Goal: Task Accomplishment & Management: Use online tool/utility

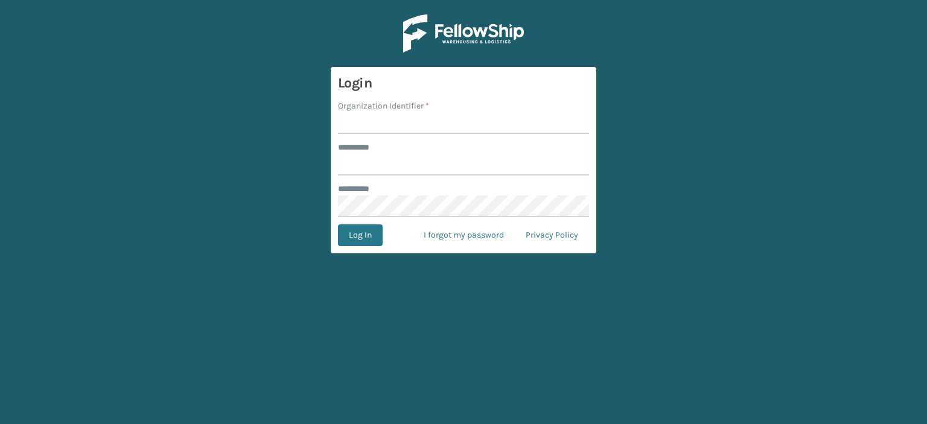
click at [412, 125] on input "Organization Identifier *" at bounding box center [463, 123] width 251 height 22
type input "fellowship - east"
click at [415, 161] on input "******** *" at bounding box center [463, 165] width 251 height 22
type input "****"
click at [338, 225] on button "Log In" at bounding box center [360, 236] width 45 height 22
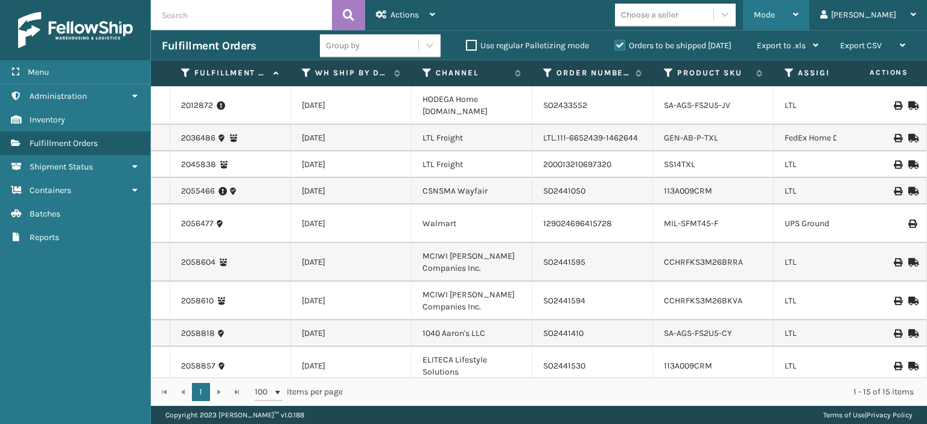
click at [799, 14] on div "Mode" at bounding box center [776, 15] width 45 height 30
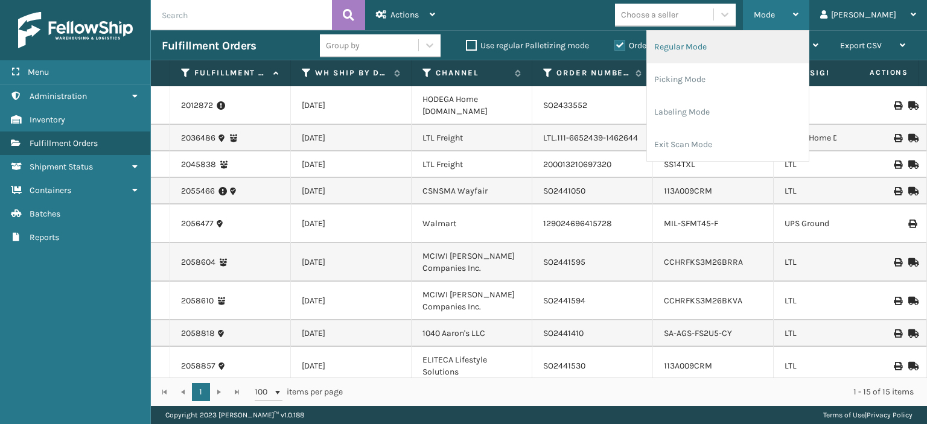
click at [780, 54] on li "Regular Mode" at bounding box center [728, 47] width 162 height 33
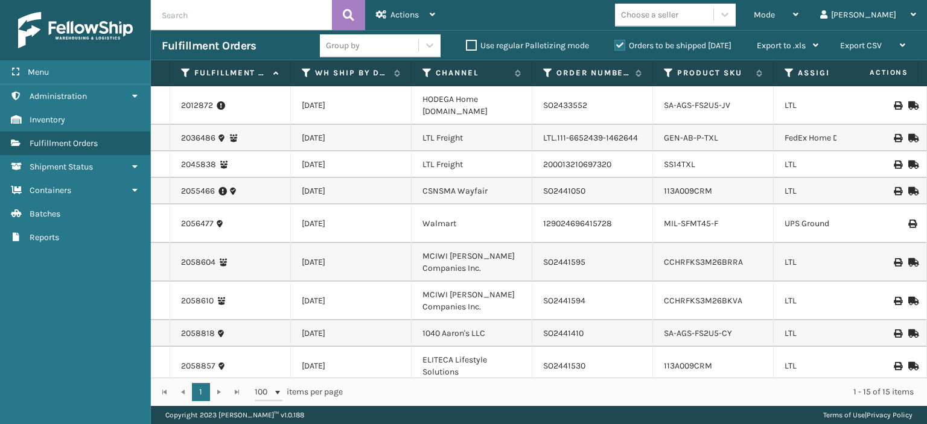
click at [788, 72] on icon at bounding box center [790, 73] width 10 height 11
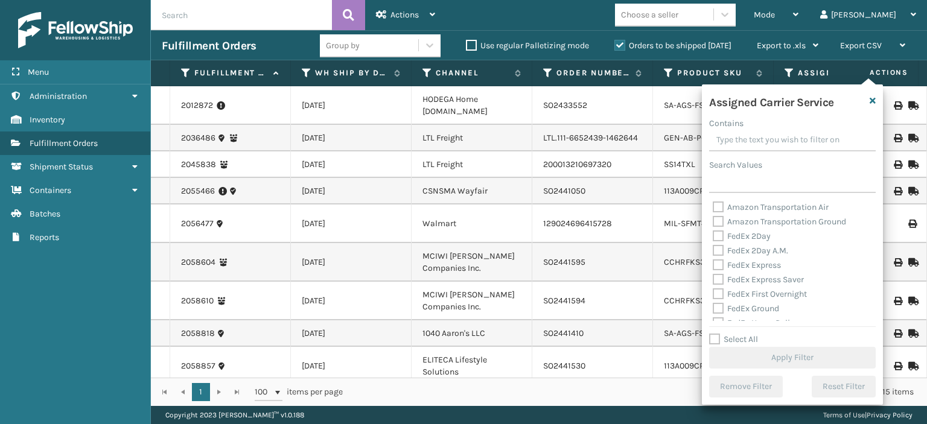
click at [718, 336] on label "Select All" at bounding box center [733, 339] width 49 height 10
click at [718, 334] on input "Select All" at bounding box center [799, 333] width 181 height 1
checkbox input "true"
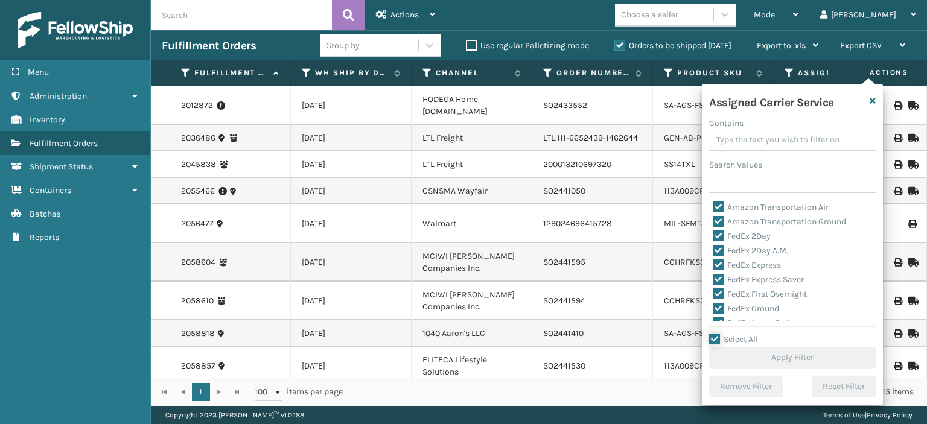
checkbox input "true"
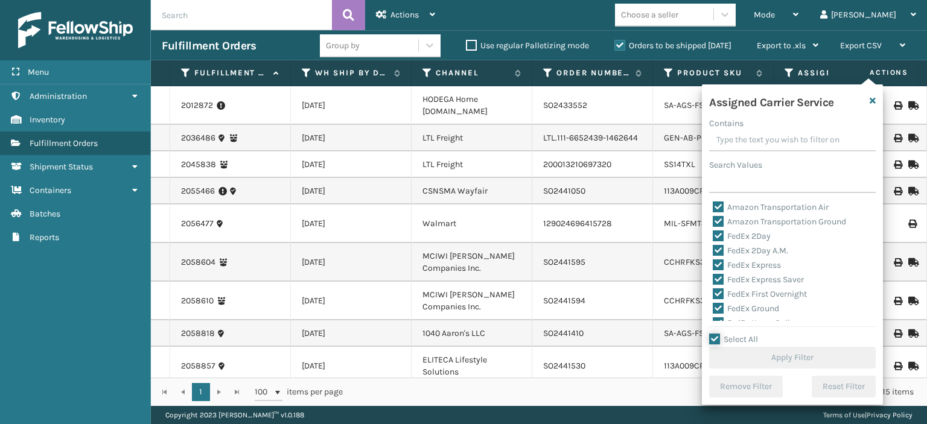
checkbox input "true"
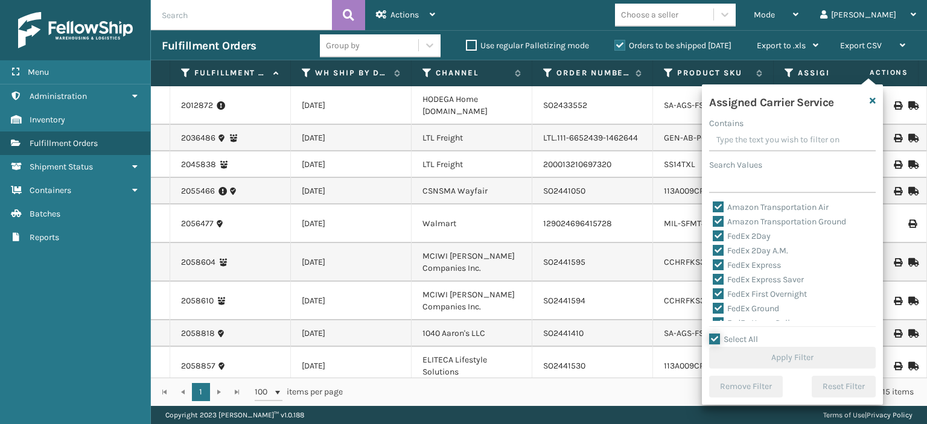
checkbox input "true"
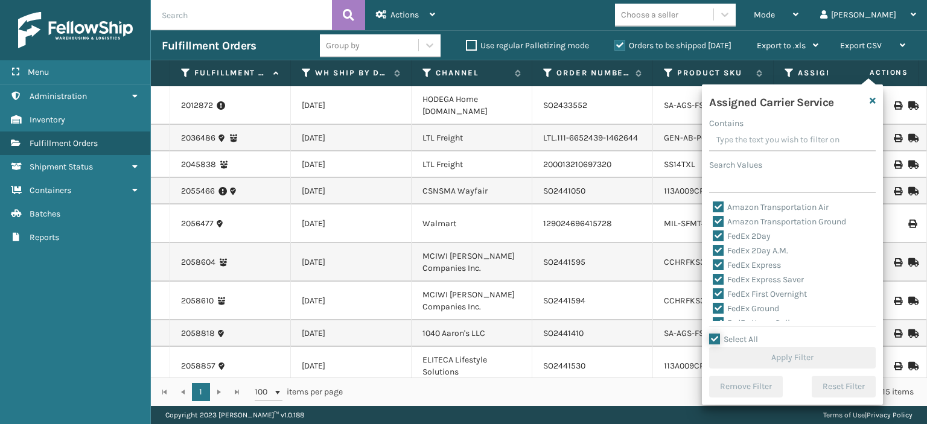
checkbox input "true"
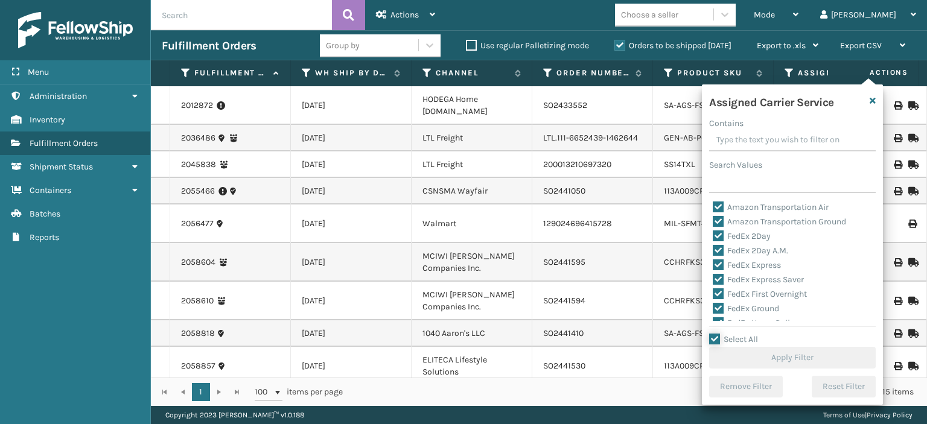
checkbox input "true"
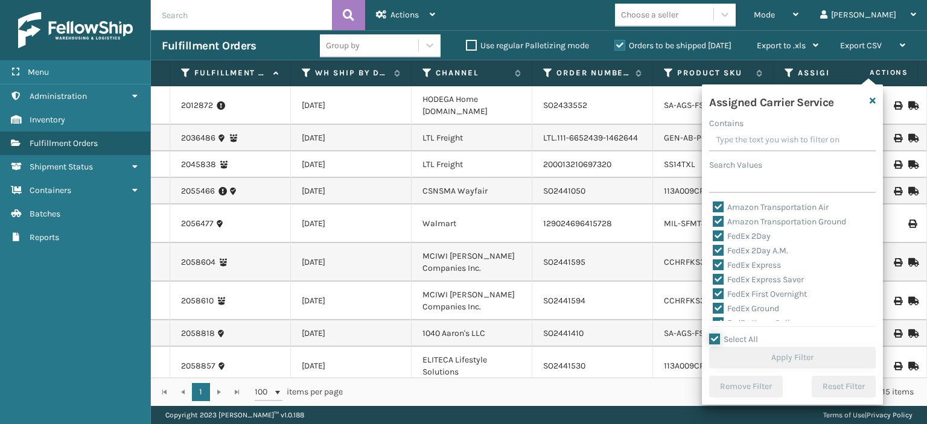
checkbox input "true"
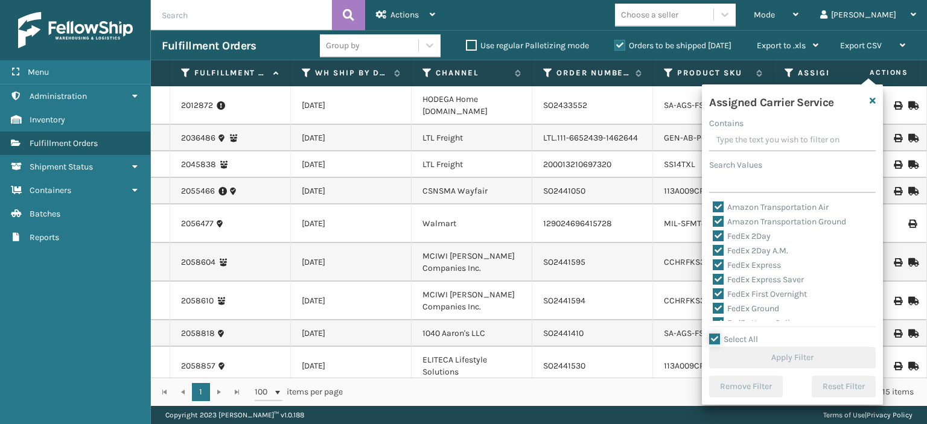
checkbox input "true"
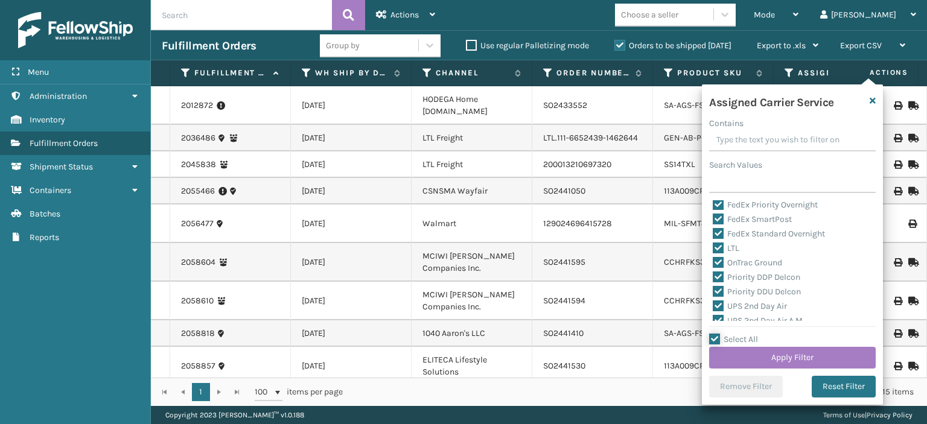
scroll to position [139, 0]
click at [717, 243] on label "LTL" at bounding box center [726, 242] width 27 height 10
click at [713, 243] on input "LTL" at bounding box center [713, 239] width 1 height 8
checkbox input "false"
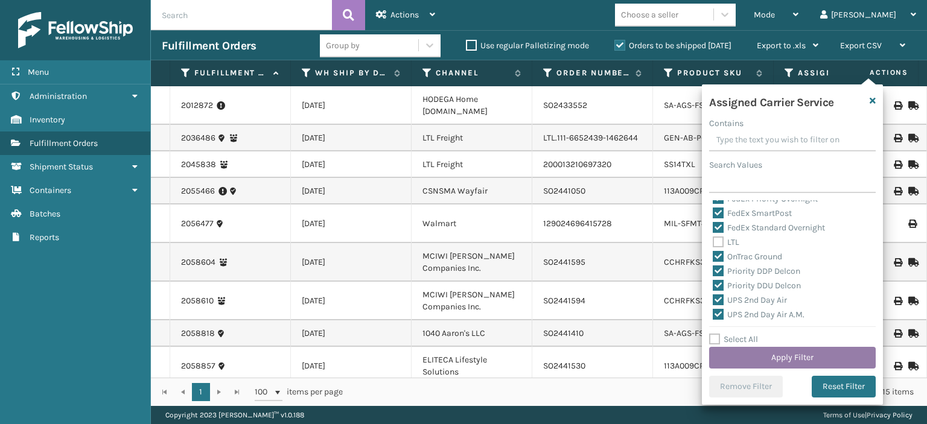
click at [755, 354] on button "Apply Filter" at bounding box center [792, 358] width 167 height 22
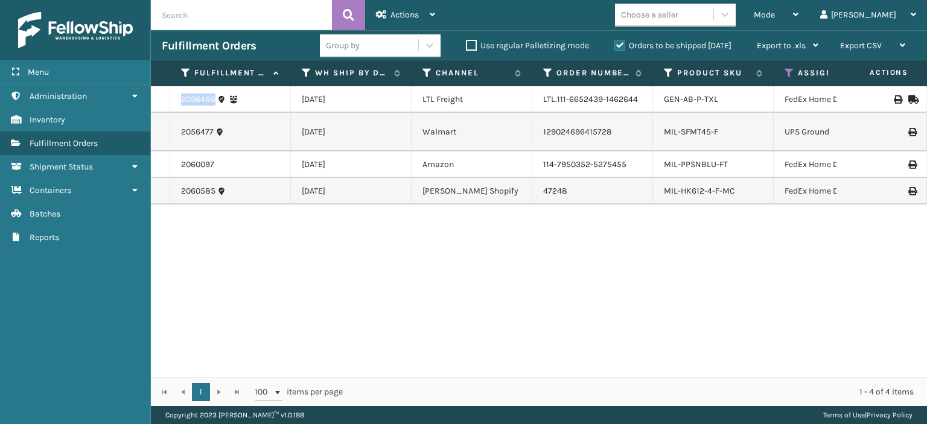
drag, startPoint x: 217, startPoint y: 103, endPoint x: 159, endPoint y: 97, distance: 57.7
copy tr "2036486"
drag, startPoint x: 212, startPoint y: 130, endPoint x: 171, endPoint y: 127, distance: 41.1
click at [171, 127] on td "2056477" at bounding box center [230, 132] width 121 height 39
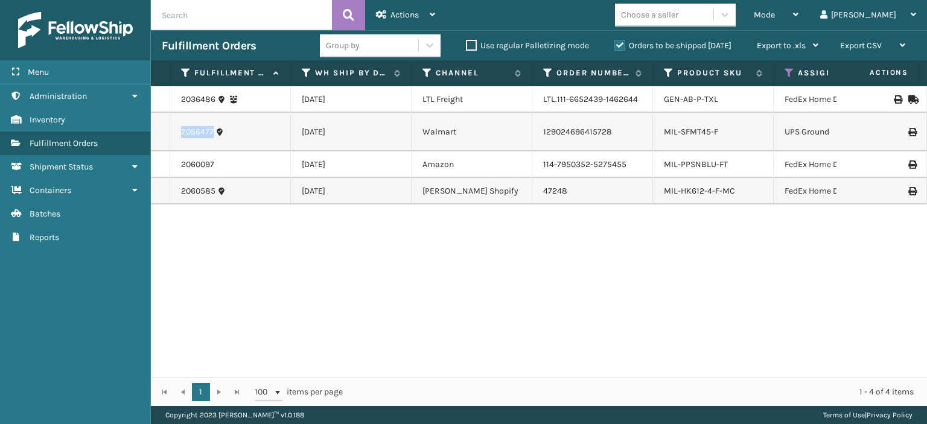
copy link "2056477"
click at [908, 98] on icon at bounding box center [911, 99] width 7 height 8
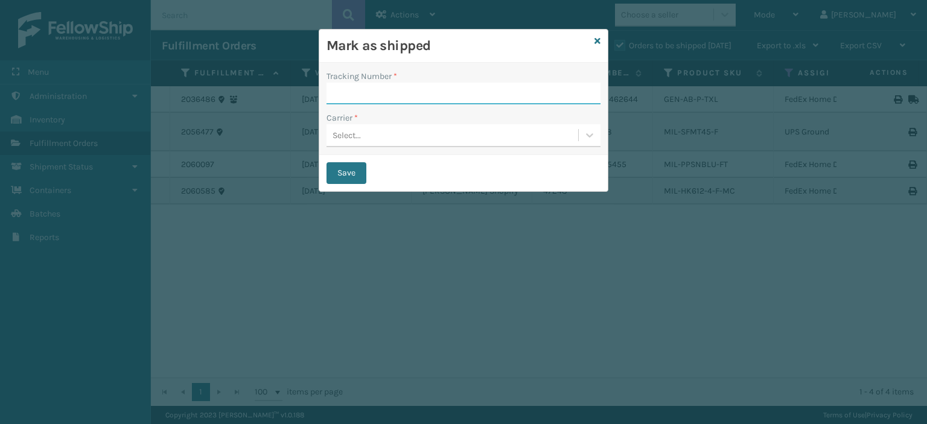
click at [427, 100] on input "Tracking Number *" at bounding box center [464, 94] width 274 height 22
paste input "72819110-7"
type input "72819110-7"
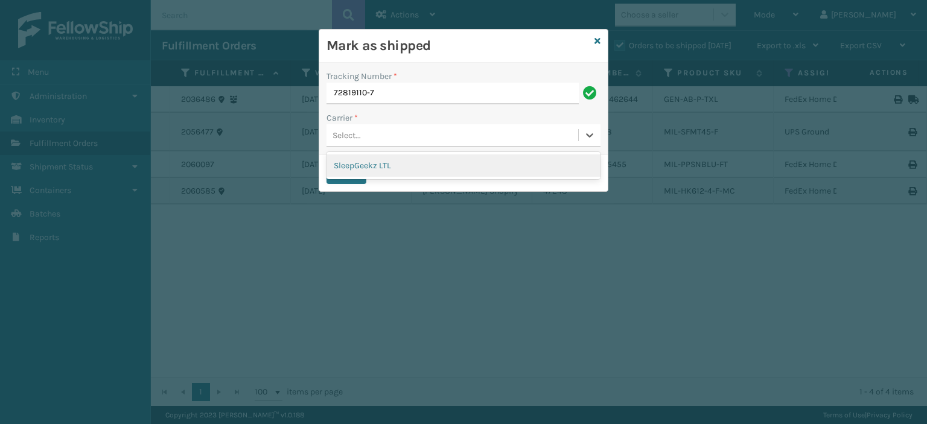
click at [371, 143] on div "Select..." at bounding box center [453, 136] width 252 height 20
click at [369, 162] on div "SleepGeekz LTL" at bounding box center [464, 166] width 274 height 22
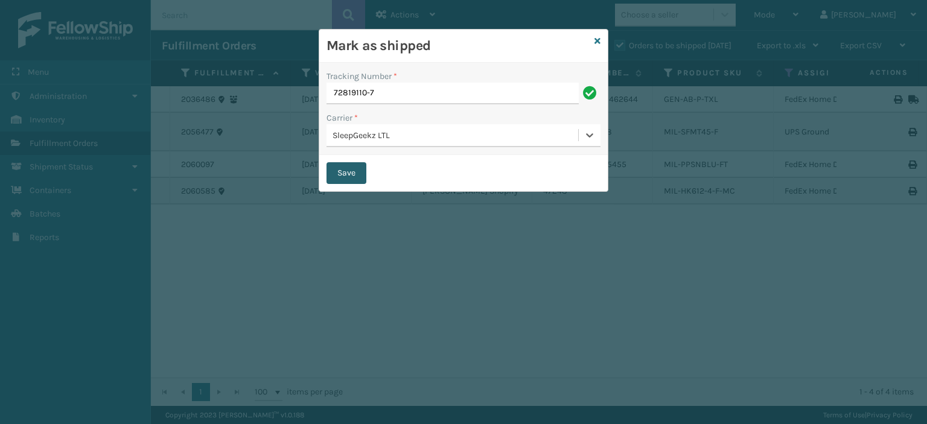
click at [358, 180] on button "Save" at bounding box center [347, 173] width 40 height 22
